Goal: Navigation & Orientation: Find specific page/section

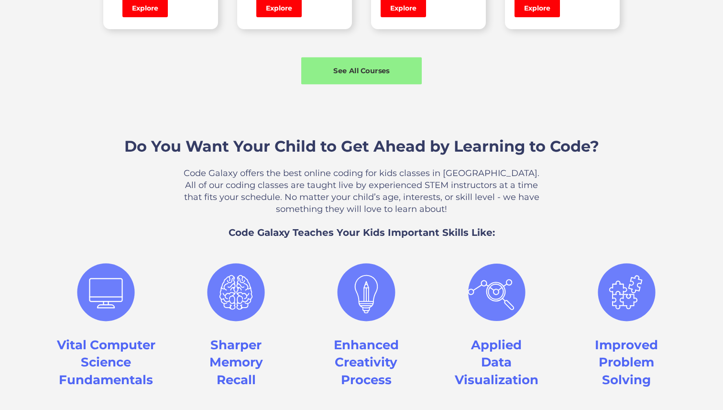
scroll to position [829, 0]
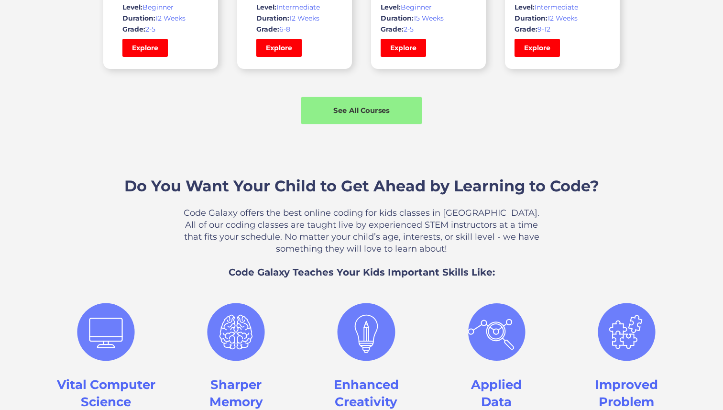
click at [370, 106] on div "See All Courses" at bounding box center [361, 110] width 120 height 10
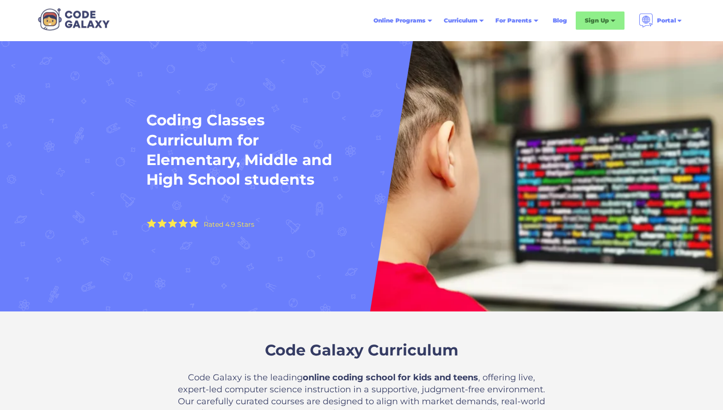
click at [79, 25] on img at bounding box center [73, 19] width 78 height 26
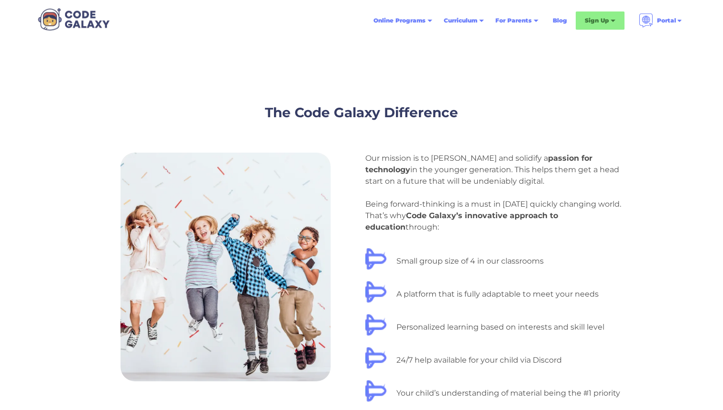
scroll to position [907, 0]
